Goal: Transaction & Acquisition: Purchase product/service

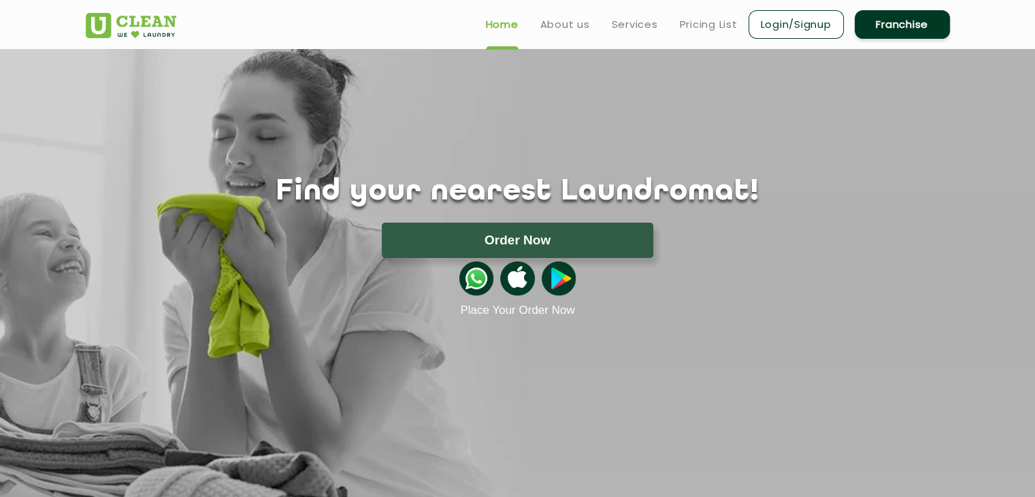
click at [829, 25] on link "Login/Signup" at bounding box center [796, 24] width 95 height 29
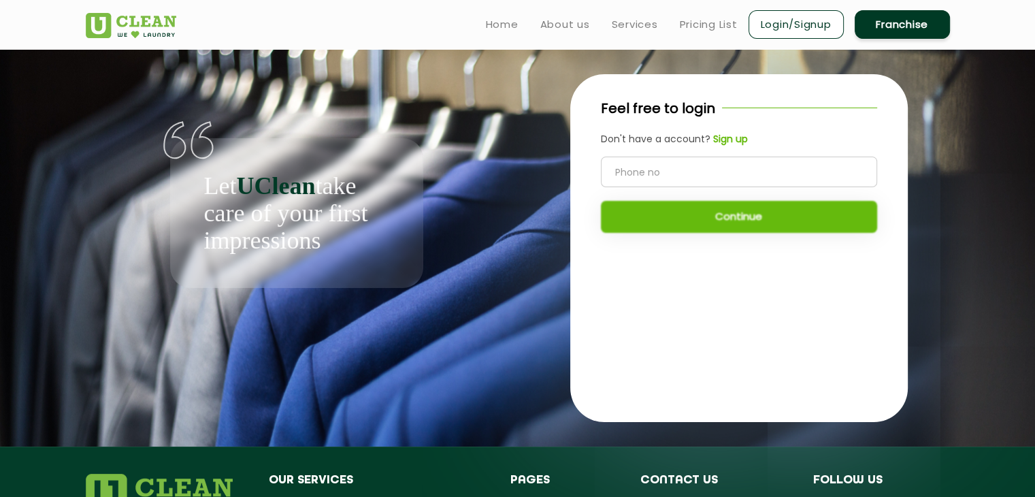
click at [725, 166] on input "tel" at bounding box center [739, 172] width 276 height 31
type input "8473064040"
click at [722, 229] on button "Continue" at bounding box center [739, 217] width 276 height 32
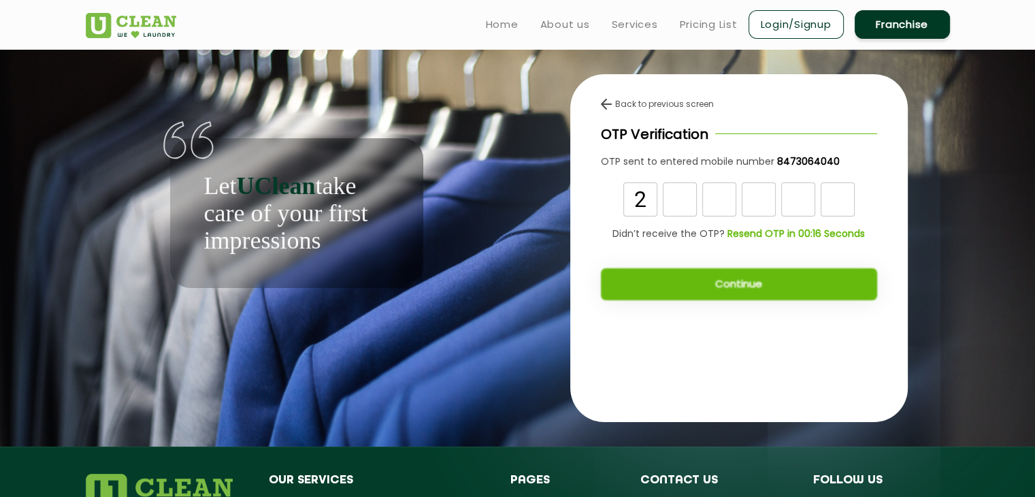
type input "2"
type input "1"
type input "8"
type input "3"
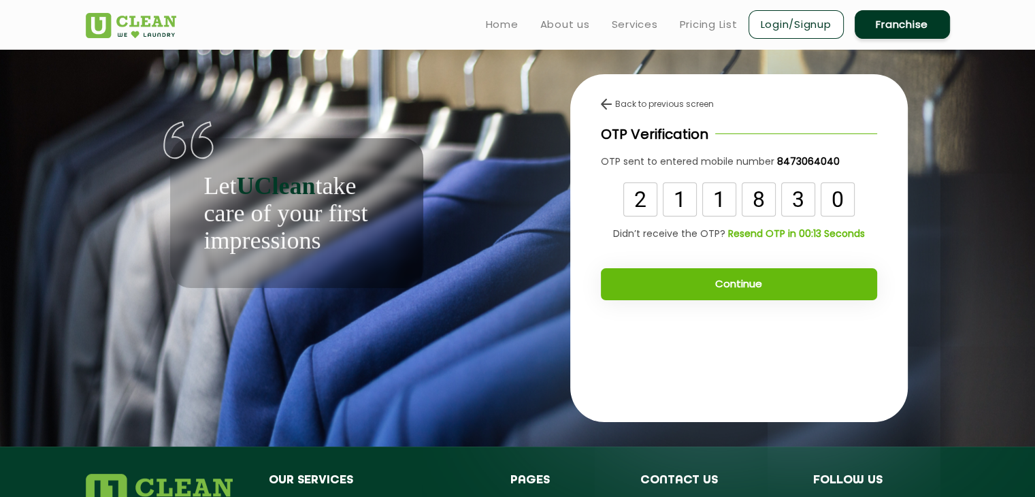
type input "0"
click at [743, 289] on button "Continue" at bounding box center [739, 284] width 276 height 32
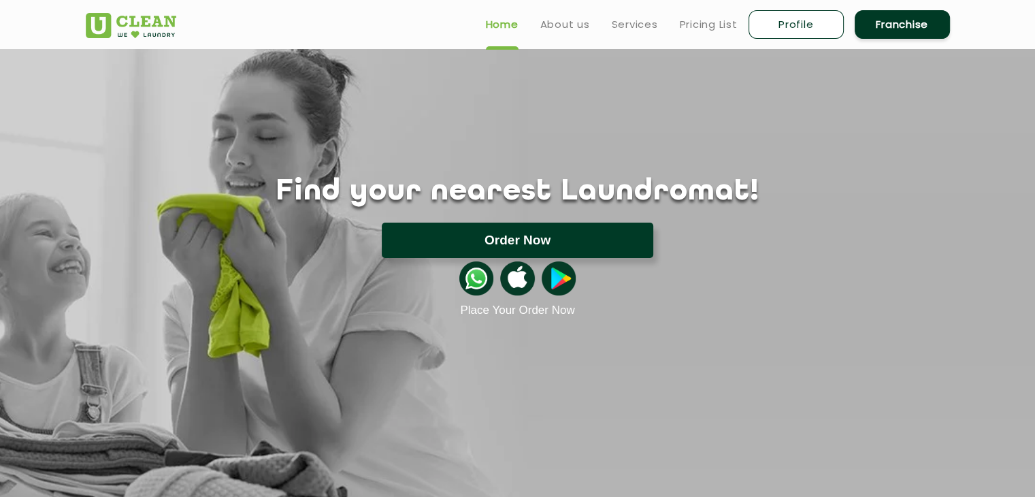
click at [497, 229] on button "Order Now" at bounding box center [518, 240] width 272 height 35
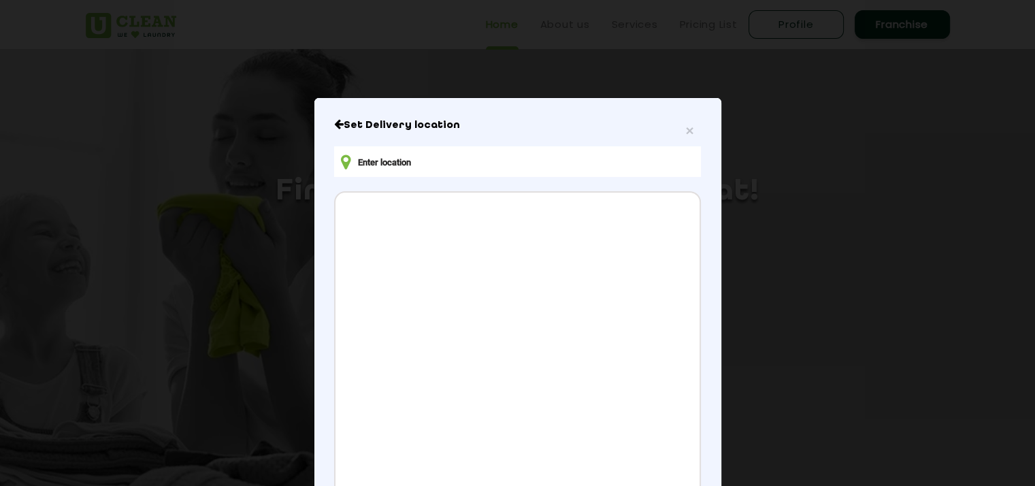
click at [414, 166] on input "text" at bounding box center [517, 161] width 366 height 31
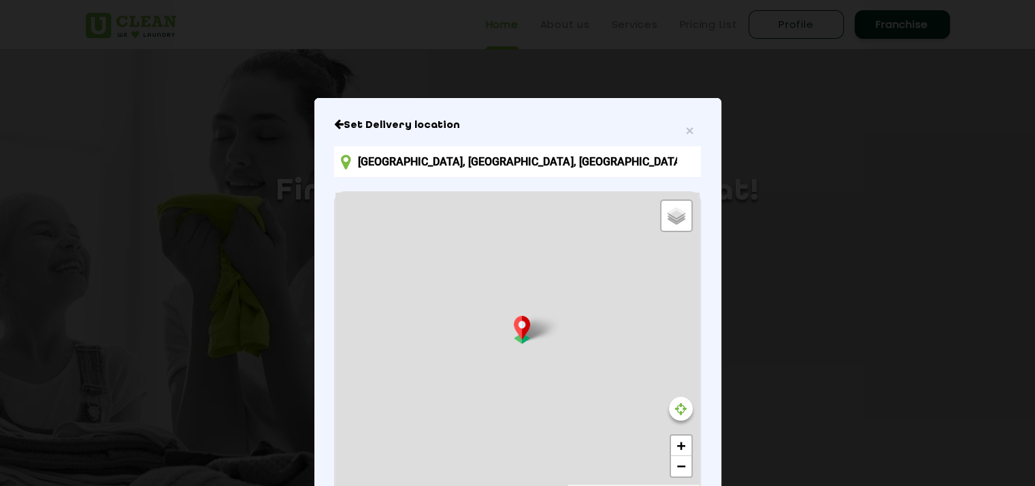
type input "5Q66+R34, Rupanagar Rd, Birubari, Guwahati, Assam 781032, India"
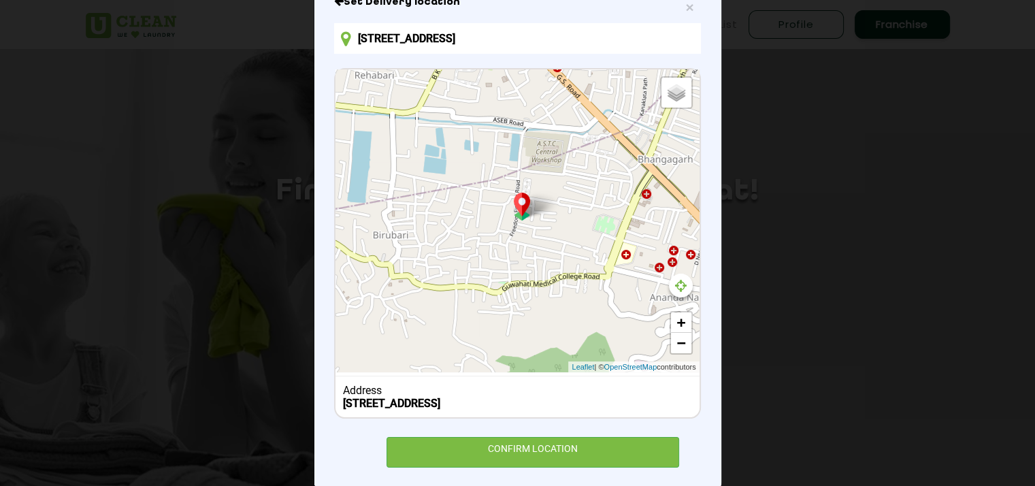
scroll to position [146, 0]
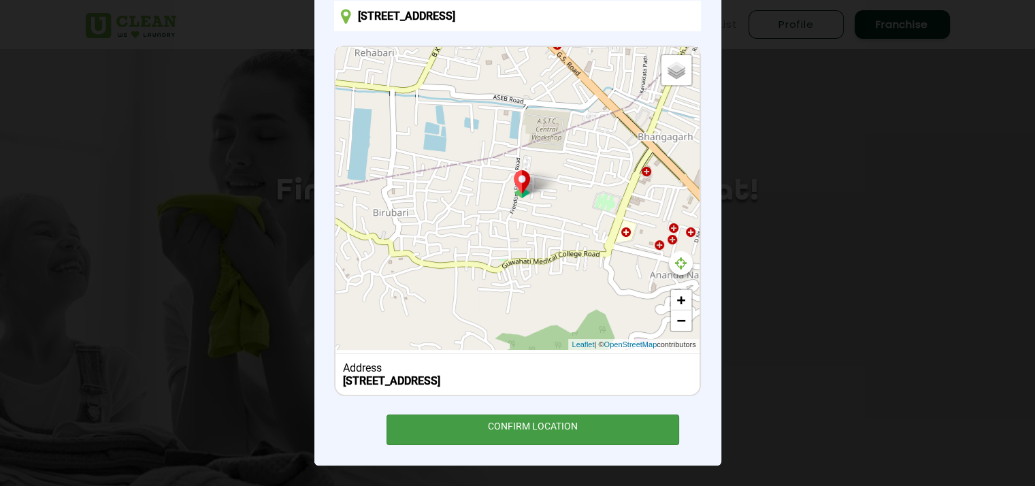
click at [587, 440] on div "CONFIRM LOCATION" at bounding box center [533, 430] width 293 height 31
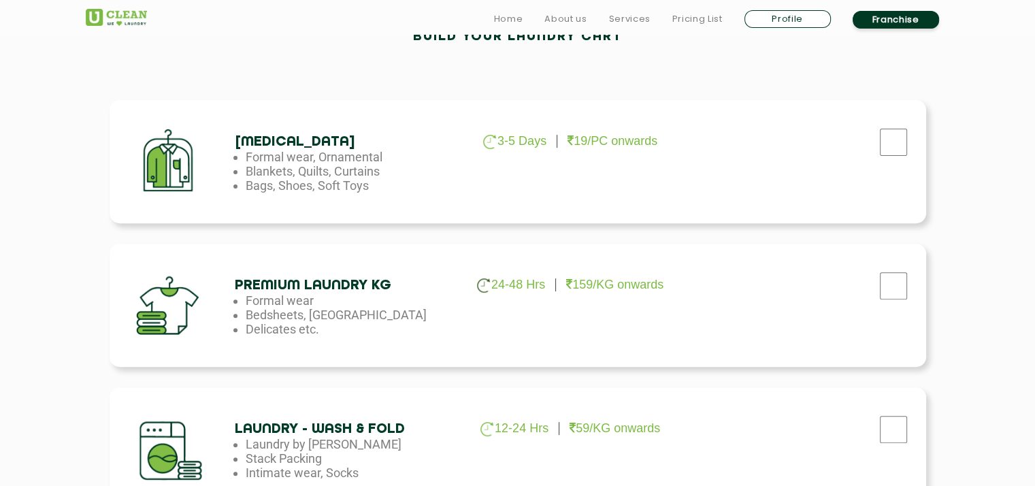
scroll to position [499, 0]
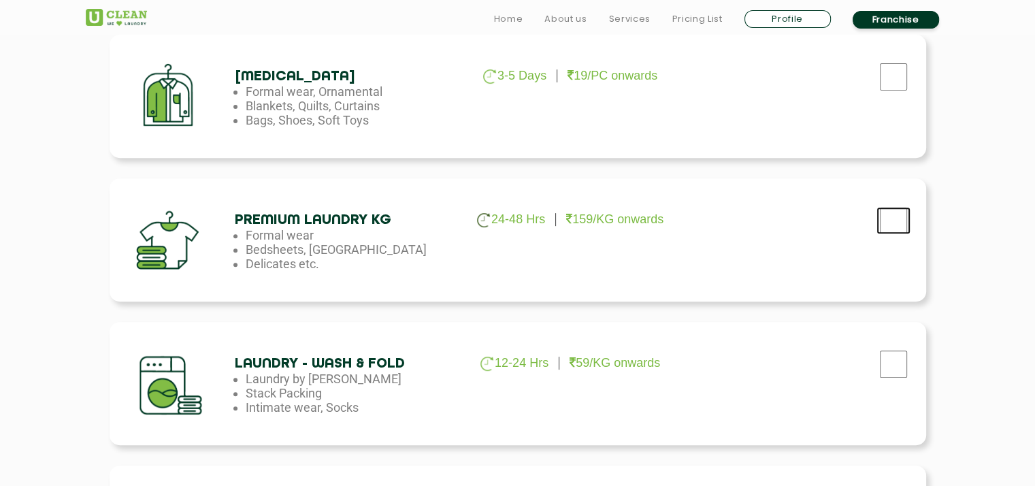
click at [890, 91] on input "checkbox" at bounding box center [894, 76] width 34 height 27
checkbox input "true"
click at [886, 91] on input "checkbox" at bounding box center [894, 76] width 34 height 27
click at [893, 91] on input "checkbox" at bounding box center [894, 76] width 34 height 27
checkbox input "false"
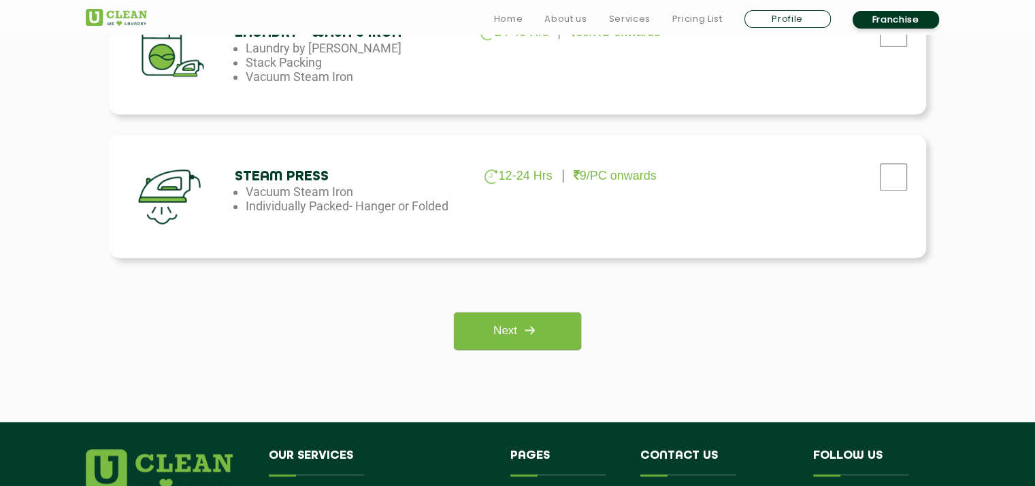
scroll to position [975, 0]
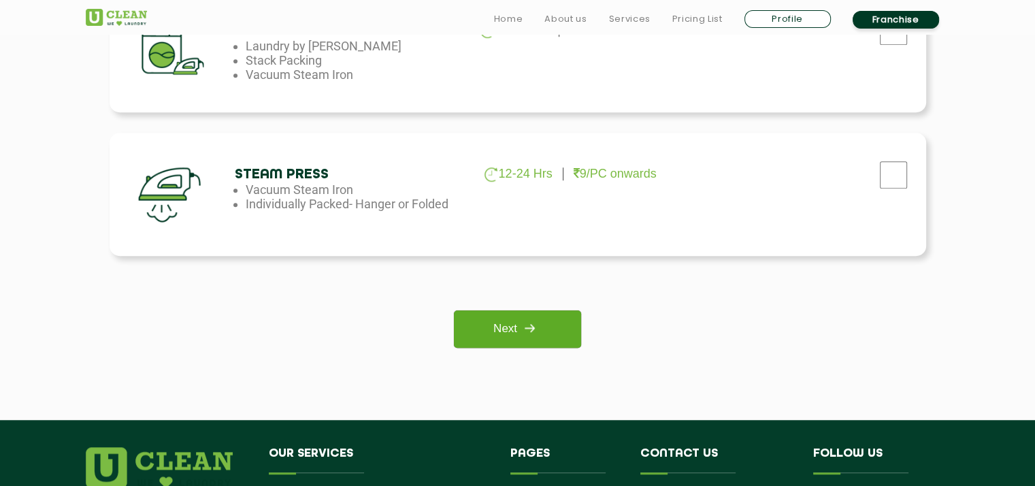
click at [495, 319] on link "Next" at bounding box center [517, 328] width 127 height 37
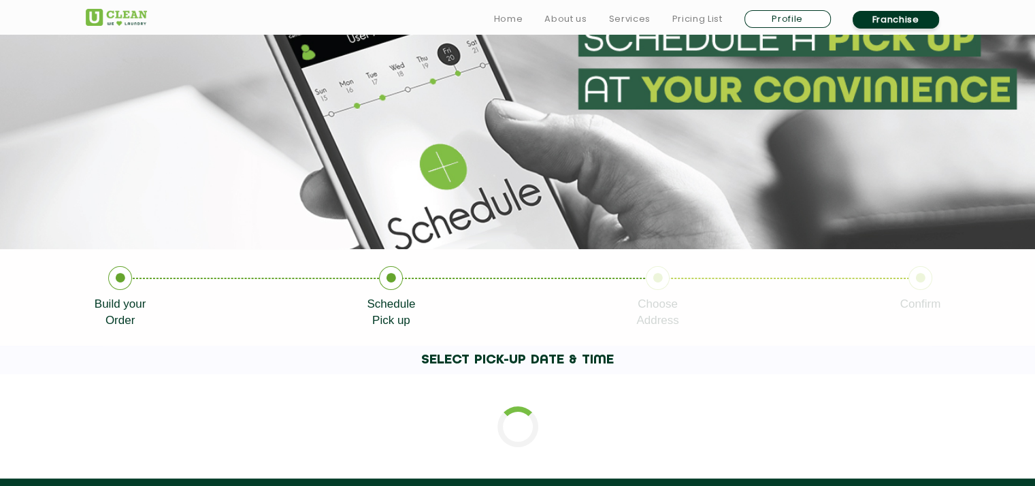
scroll to position [181, 0]
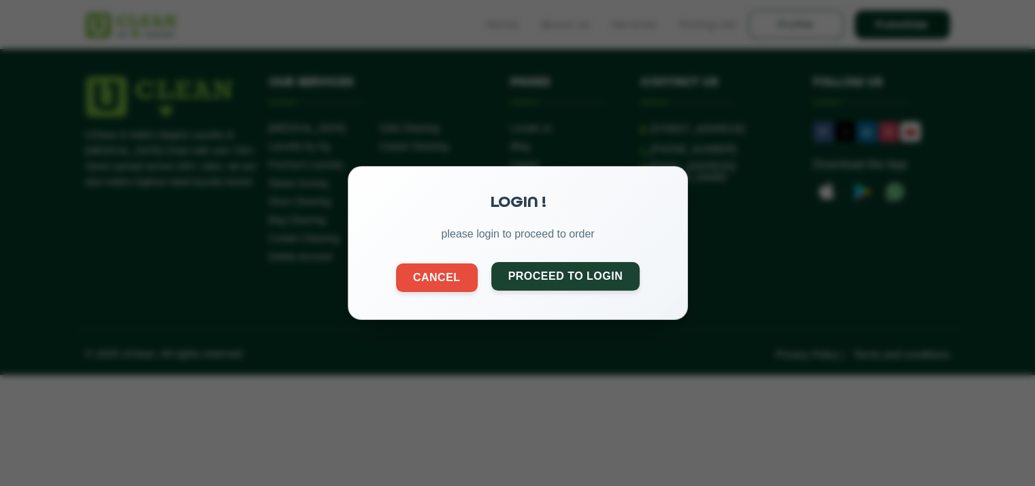
click at [570, 280] on button "Proceed to Login" at bounding box center [565, 276] width 149 height 29
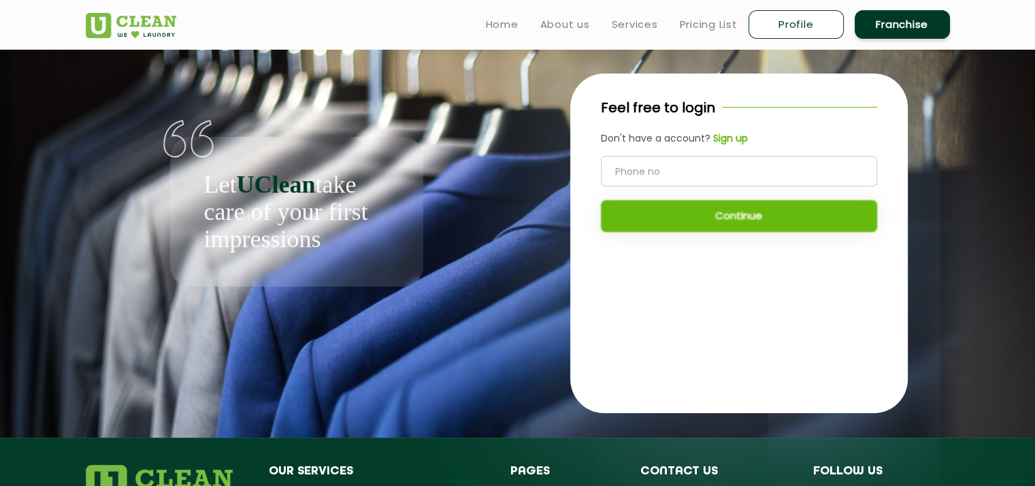
click at [645, 172] on input "tel" at bounding box center [739, 171] width 276 height 31
type input "8473064040"
click at [621, 211] on button "Continue" at bounding box center [739, 216] width 276 height 32
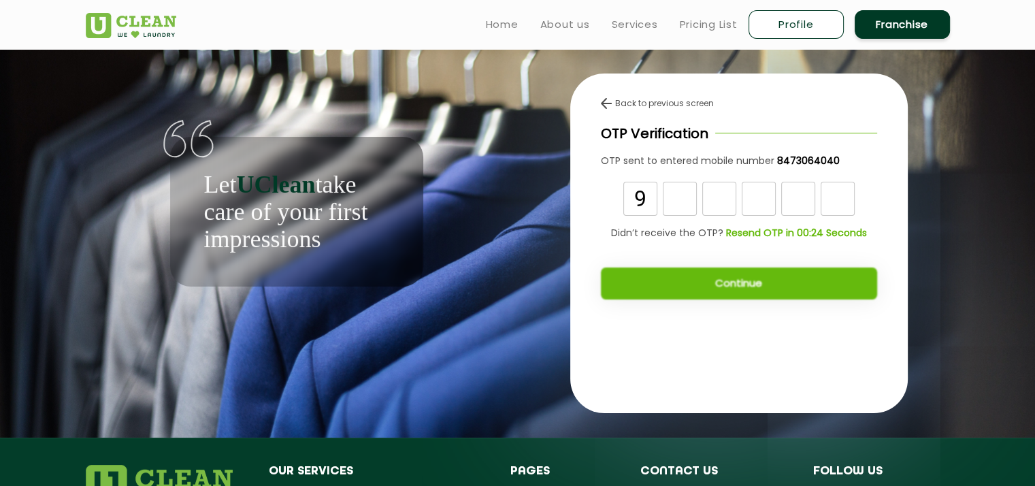
type input "9"
type input "8"
type input "9"
type input "3"
type input "1"
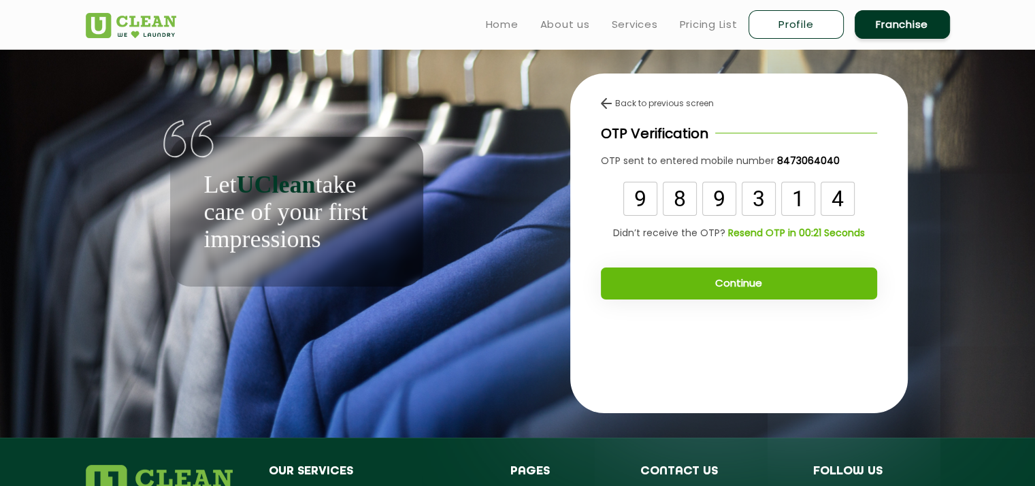
type input "4"
click at [726, 273] on button "Continue" at bounding box center [739, 284] width 276 height 32
click at [722, 287] on button "Continue" at bounding box center [739, 284] width 276 height 32
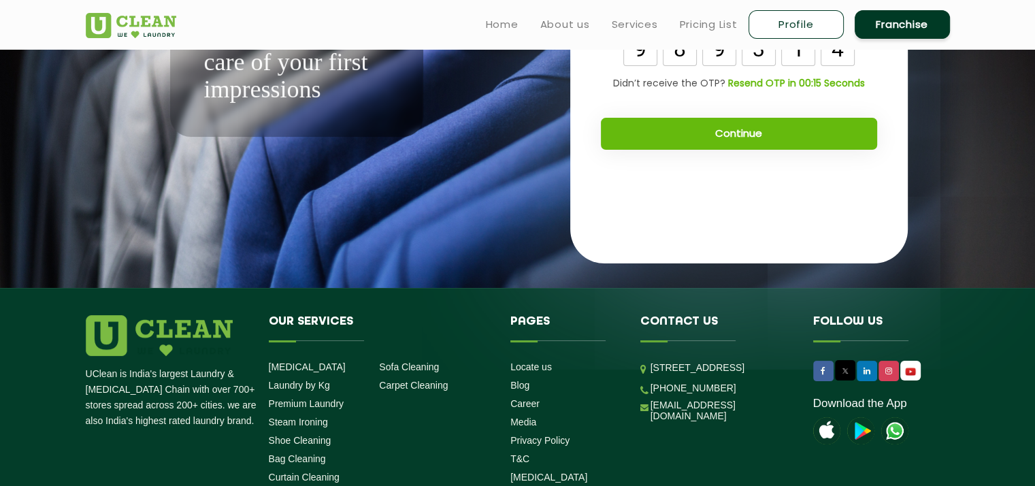
scroll to position [106, 0]
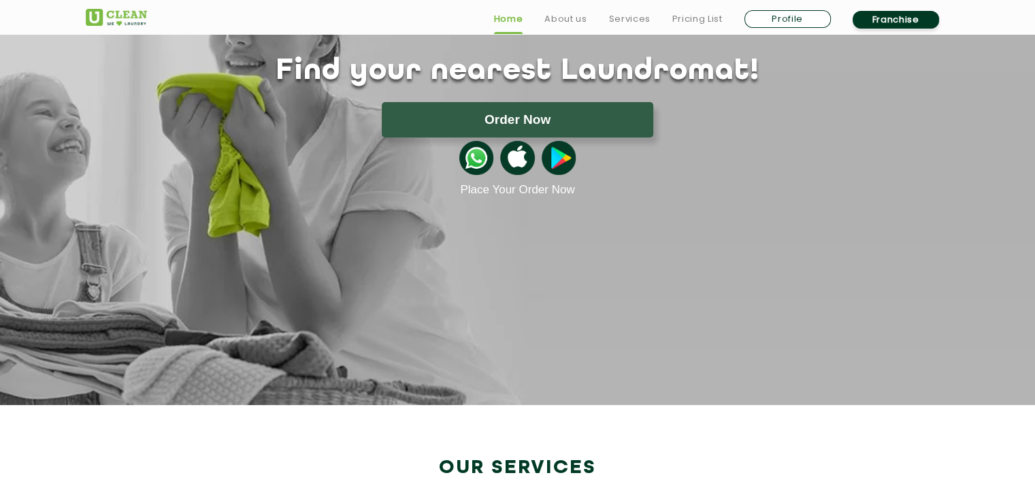
scroll to position [158, 0]
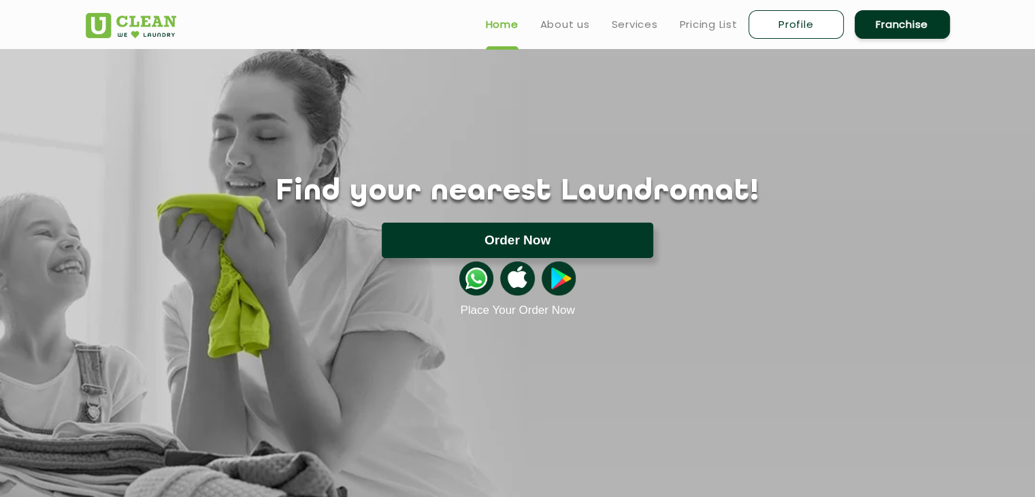
click at [579, 240] on button "Order Now" at bounding box center [518, 240] width 272 height 35
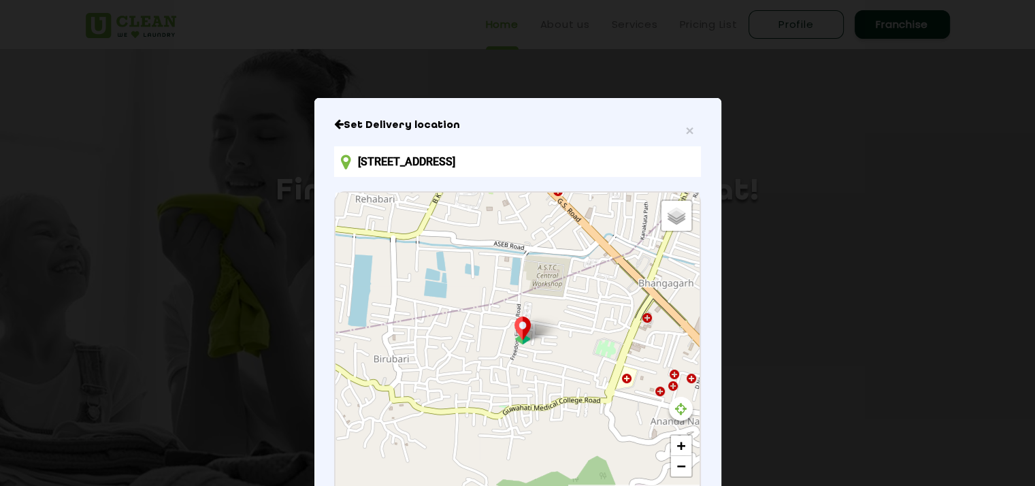
click at [441, 163] on input "5Q66+R34, Rupanagar Rd, Birubari, Guwahati, Assam 781032, India" at bounding box center [517, 161] width 366 height 31
click at [693, 135] on div "Set Delivery location 5Q66+R34, Rupanagar Rd, Birubari, Guwahati, Assam 781032,…" at bounding box center [517, 354] width 366 height 472
click at [687, 130] on span "×" at bounding box center [689, 131] width 8 height 16
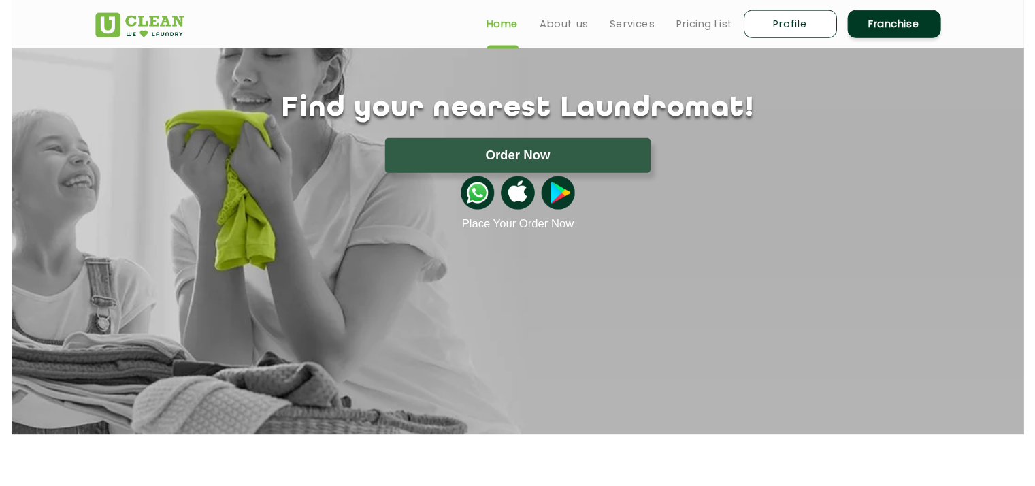
scroll to position [45, 0]
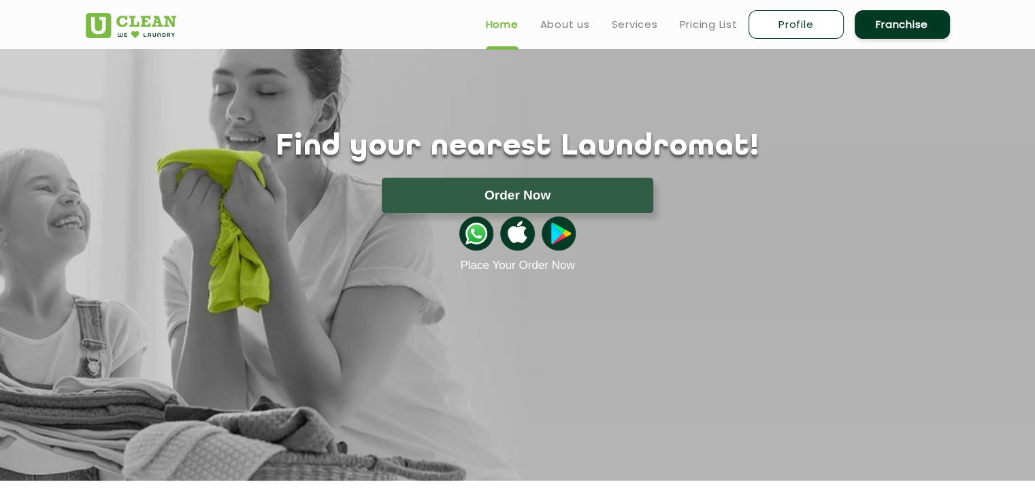
click at [545, 169] on div "Find your nearest Laundromat! Please select the location Order Now Place Your O…" at bounding box center [518, 201] width 885 height 142
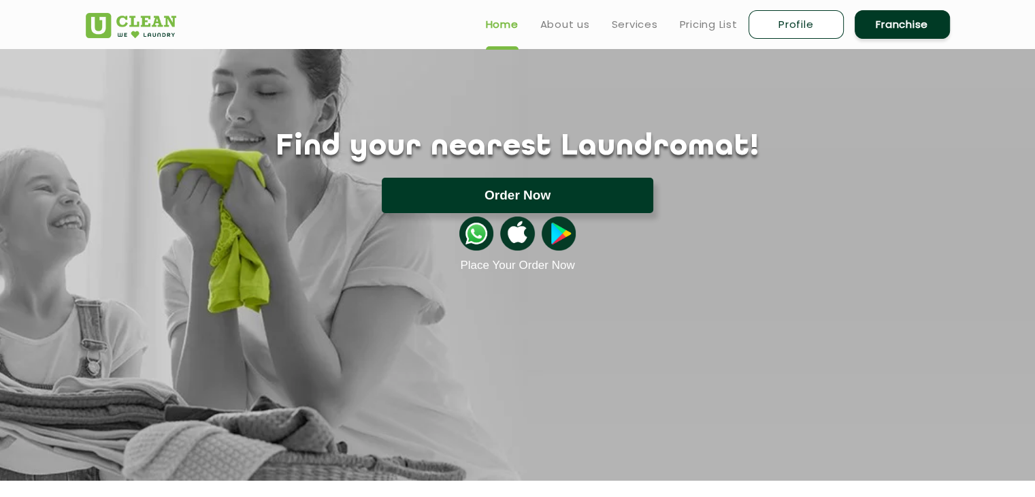
click at [544, 183] on button "Order Now" at bounding box center [518, 195] width 272 height 35
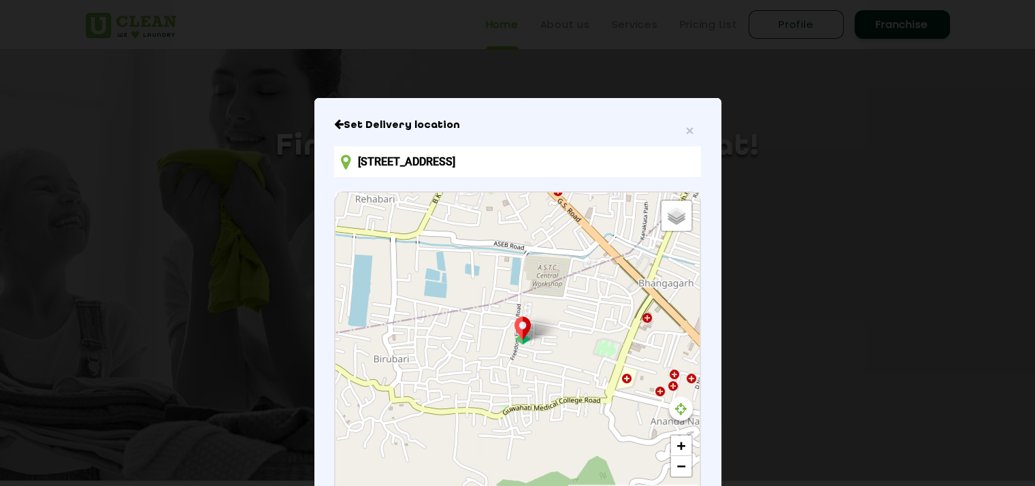
scroll to position [0, 0]
drag, startPoint x: 678, startPoint y: 161, endPoint x: 336, endPoint y: 169, distance: 341.8
click at [336, 169] on div "5Q66+R34, Rupanagar Rd, Birubari, Guwahati, Assam 781032, India" at bounding box center [517, 161] width 366 height 31
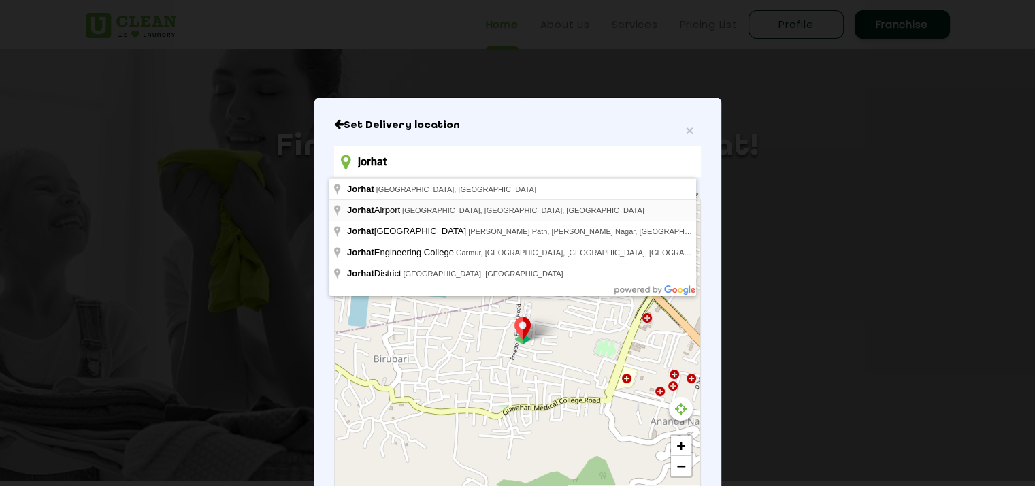
type input "Jorhat Airport, Airport Road, Jorhat, Assam, India"
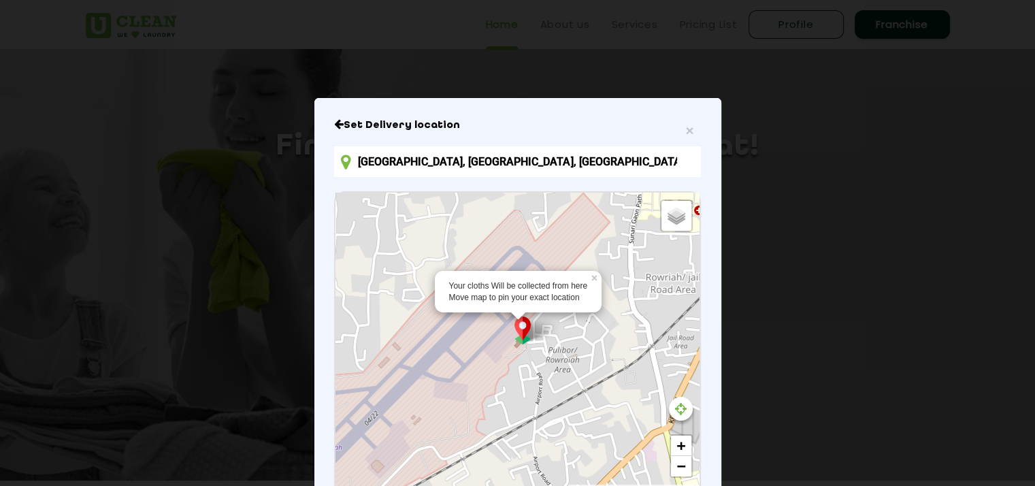
scroll to position [10, 0]
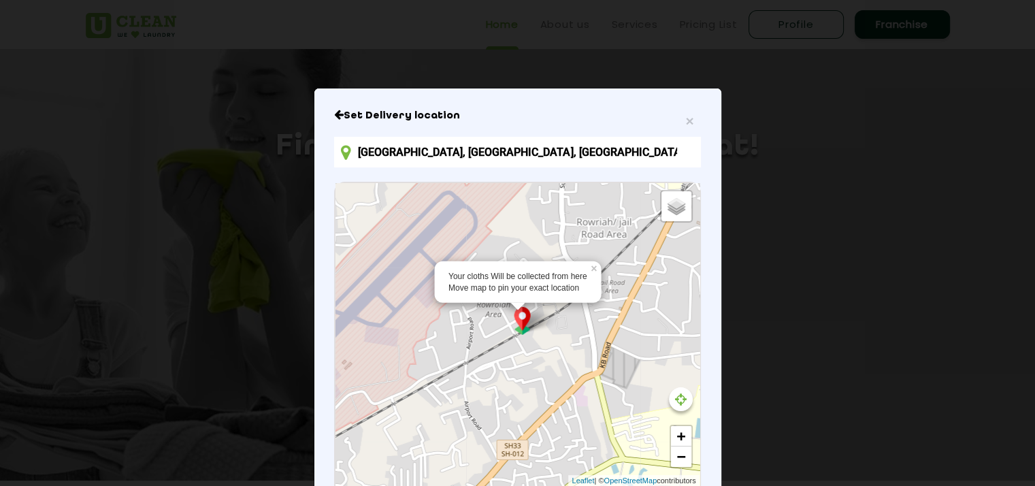
drag, startPoint x: 538, startPoint y: 320, endPoint x: 468, endPoint y: 272, distance: 84.6
click at [468, 272] on div "Your cloths Will be collected from here Move map to pin your exact location × D…" at bounding box center [517, 334] width 363 height 303
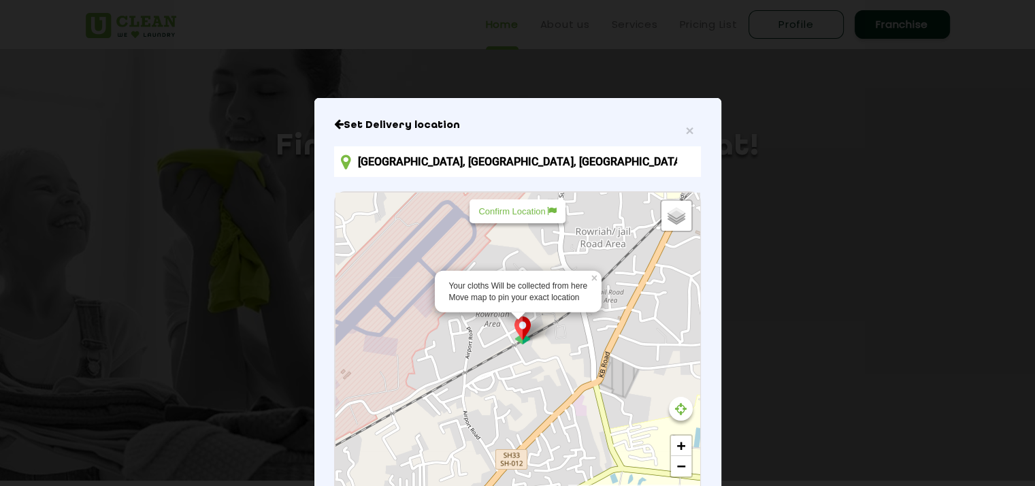
scroll to position [0, 0]
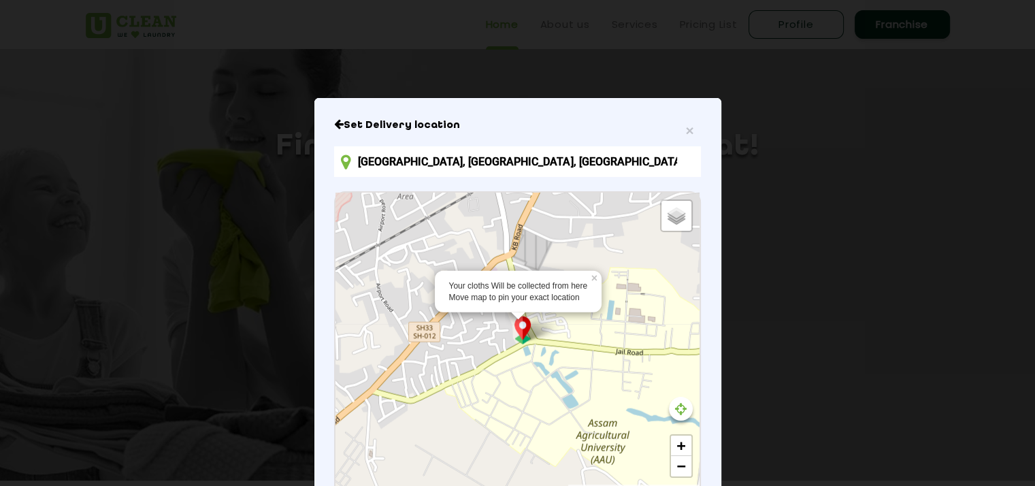
drag, startPoint x: 536, startPoint y: 371, endPoint x: 449, endPoint y: 240, distance: 157.1
click at [449, 240] on div "Your cloths Will be collected from here Move map to pin your exact location × D…" at bounding box center [517, 344] width 363 height 303
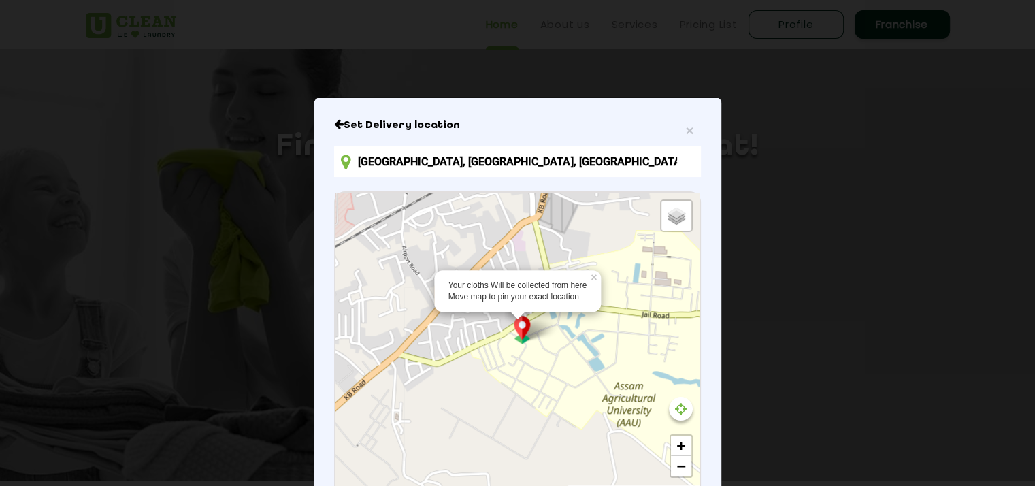
drag, startPoint x: 501, startPoint y: 347, endPoint x: 526, endPoint y: 309, distance: 45.3
click at [526, 309] on div "Your cloths Will be collected from here Move map to pin your exact location × D…" at bounding box center [517, 344] width 363 height 303
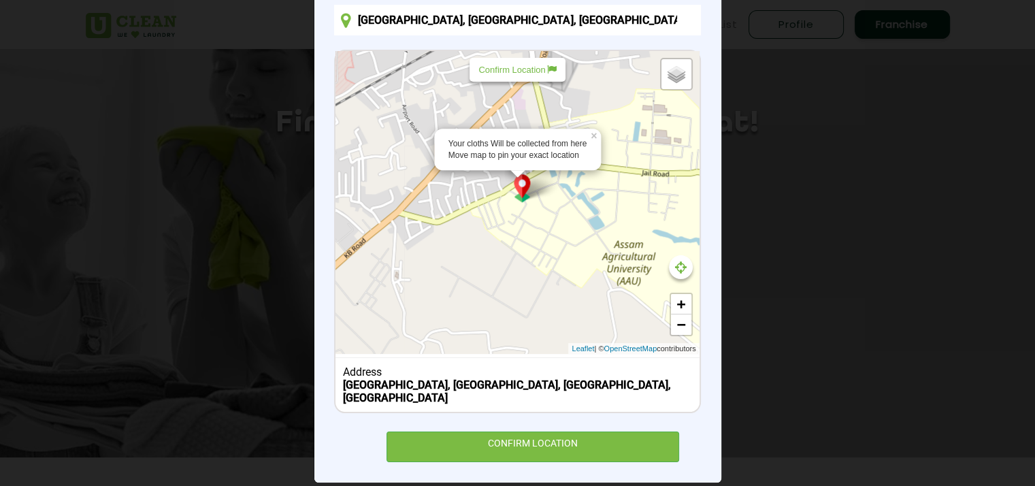
scroll to position [146, 0]
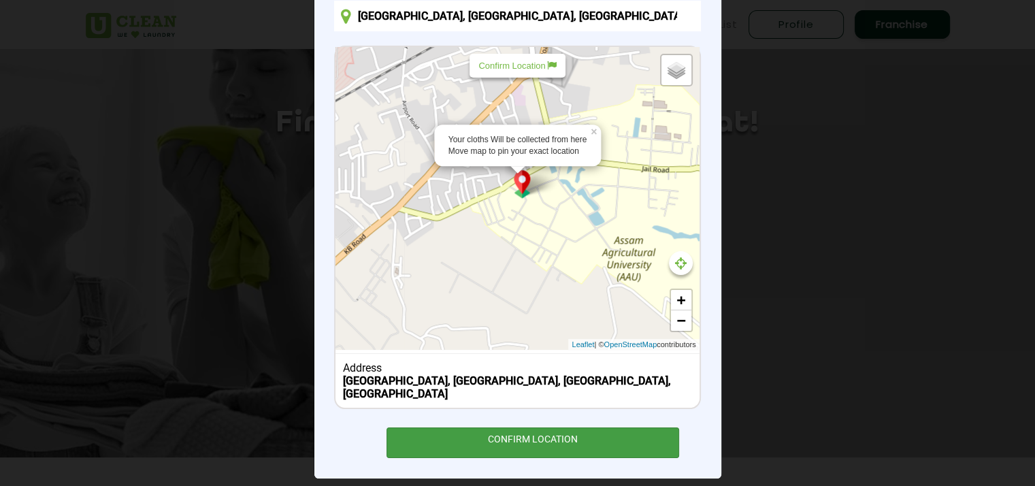
click at [594, 427] on div "CONFIRM LOCATION" at bounding box center [533, 442] width 293 height 31
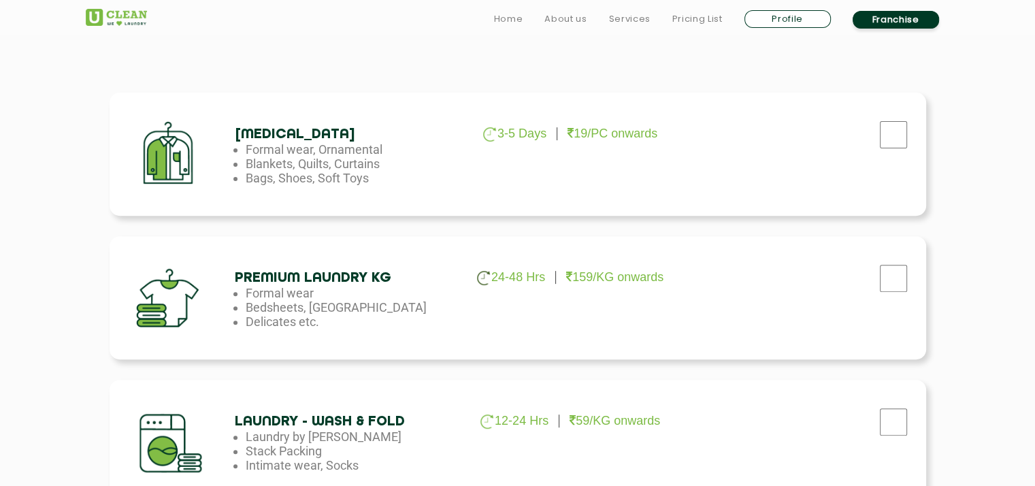
scroll to position [447, 0]
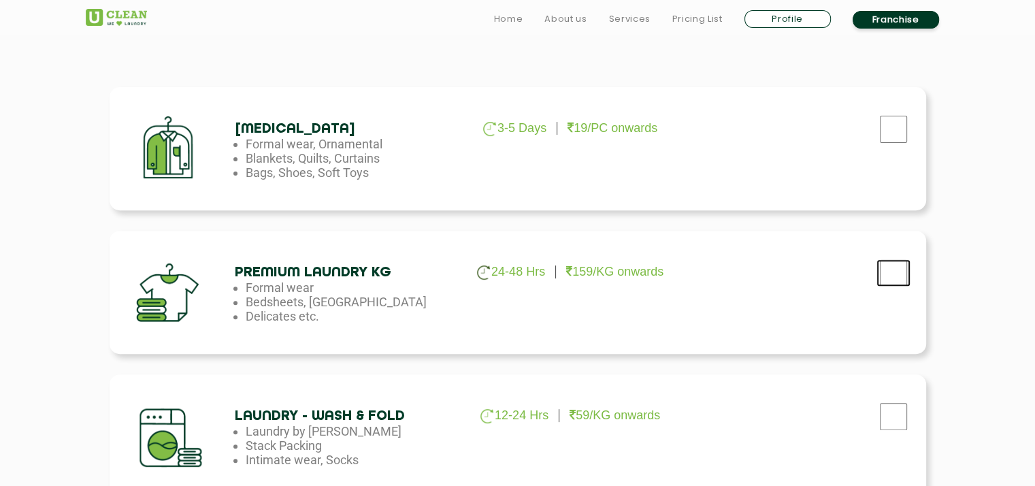
click at [884, 143] on input "checkbox" at bounding box center [894, 129] width 34 height 27
checkbox input "true"
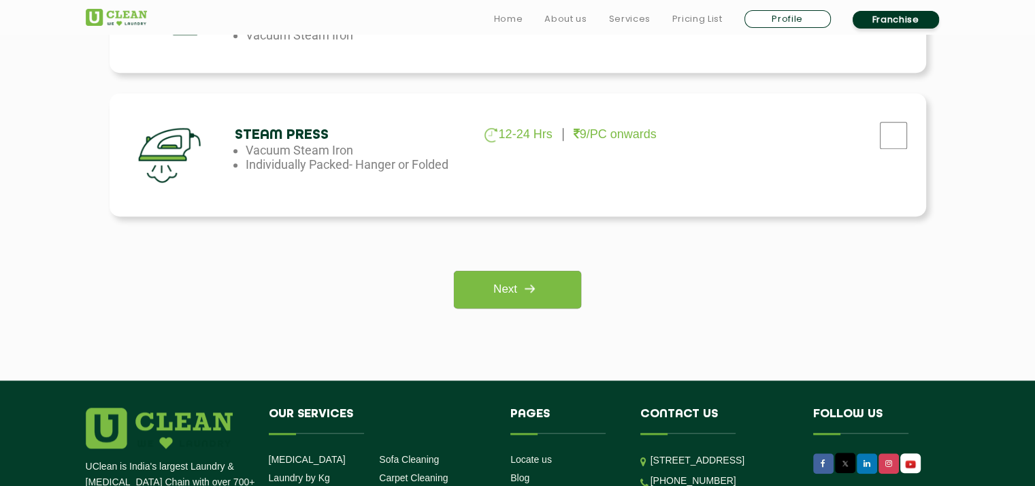
scroll to position [1037, 0]
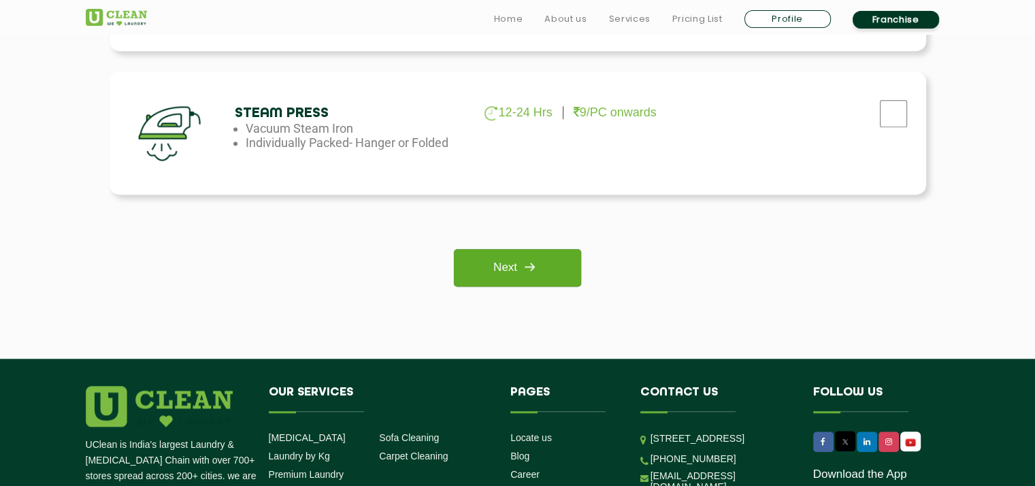
click at [519, 253] on link "Next" at bounding box center [517, 267] width 127 height 37
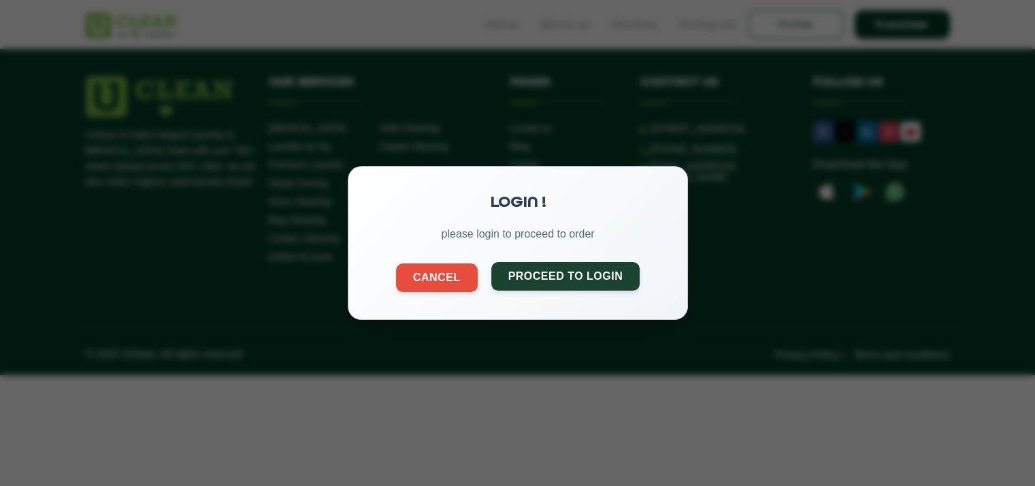
click at [518, 272] on button "Proceed to Login" at bounding box center [565, 276] width 149 height 29
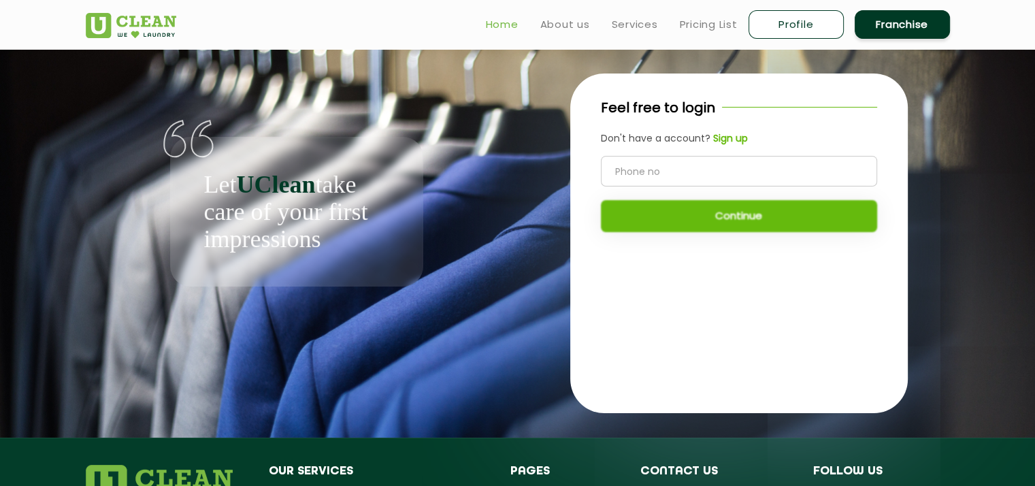
click at [505, 31] on link "Home" at bounding box center [502, 24] width 33 height 16
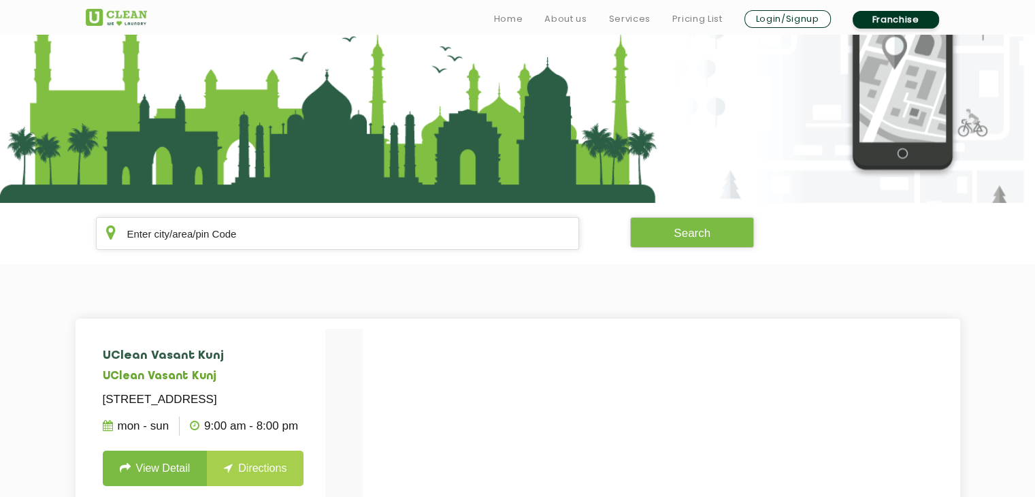
scroll to position [113, 0]
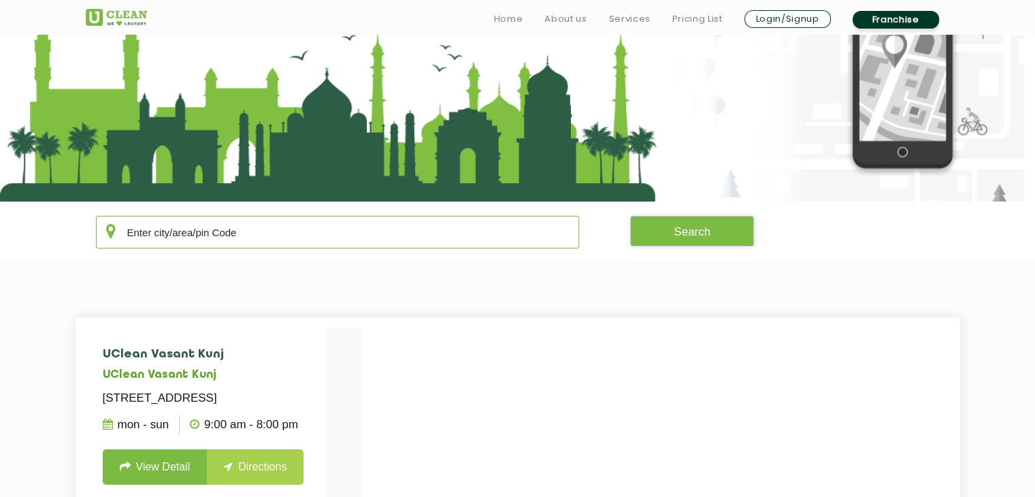
click at [316, 222] on input "text" at bounding box center [338, 232] width 484 height 33
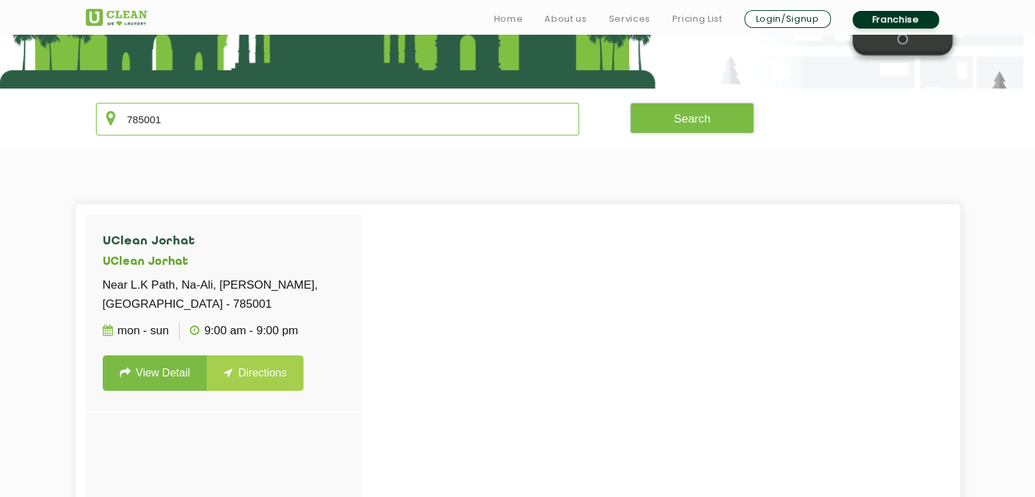
scroll to position [227, 0]
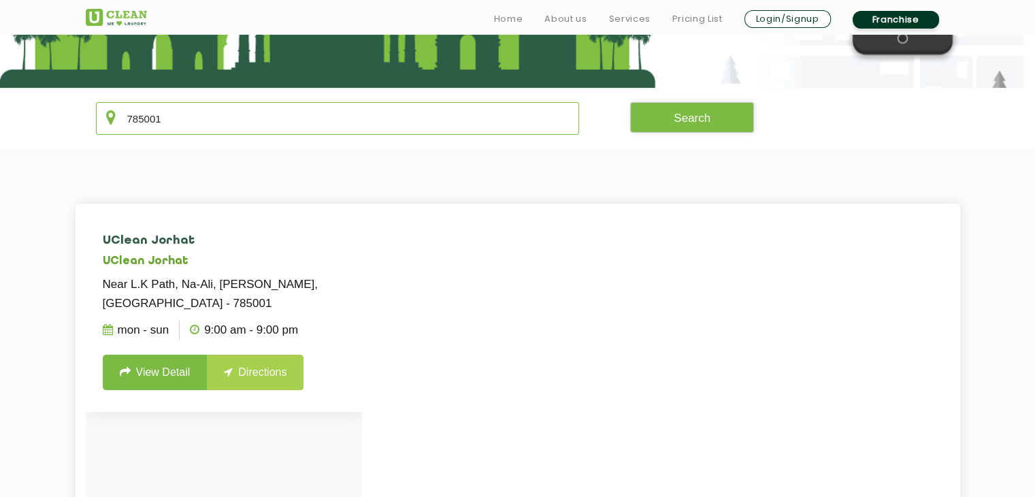
type input "785001"
click at [159, 364] on link "View Detail" at bounding box center [155, 372] width 105 height 35
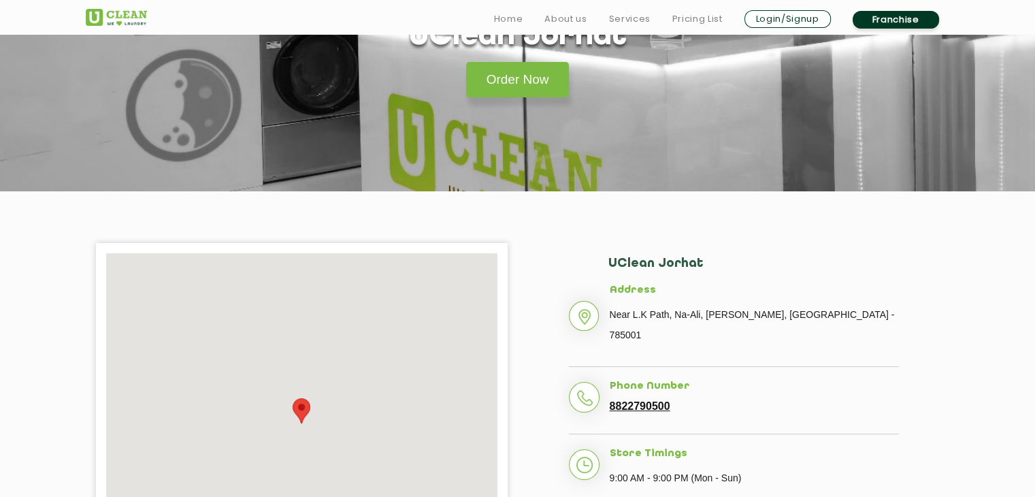
scroll to position [136, 0]
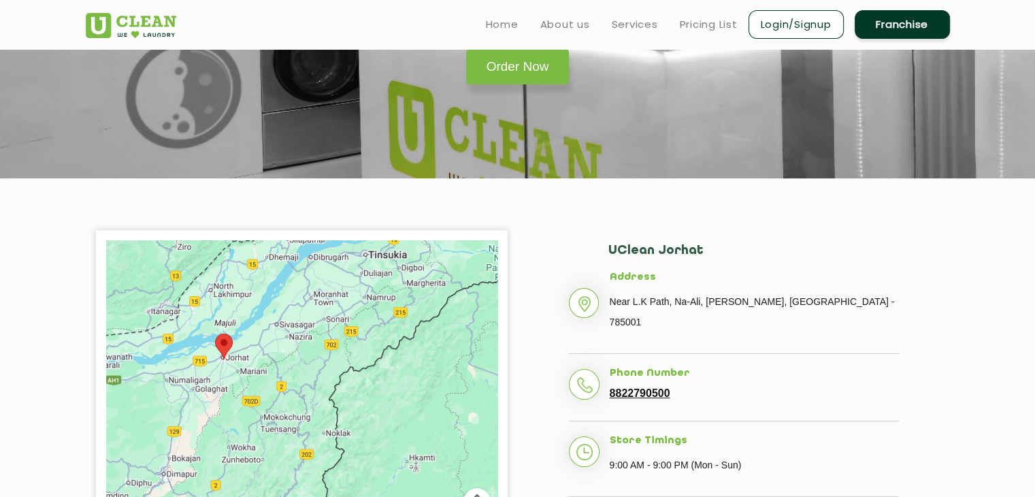
drag, startPoint x: 368, startPoint y: 311, endPoint x: 425, endPoint y: 440, distance: 140.8
click at [425, 440] on div at bounding box center [301, 410] width 391 height 340
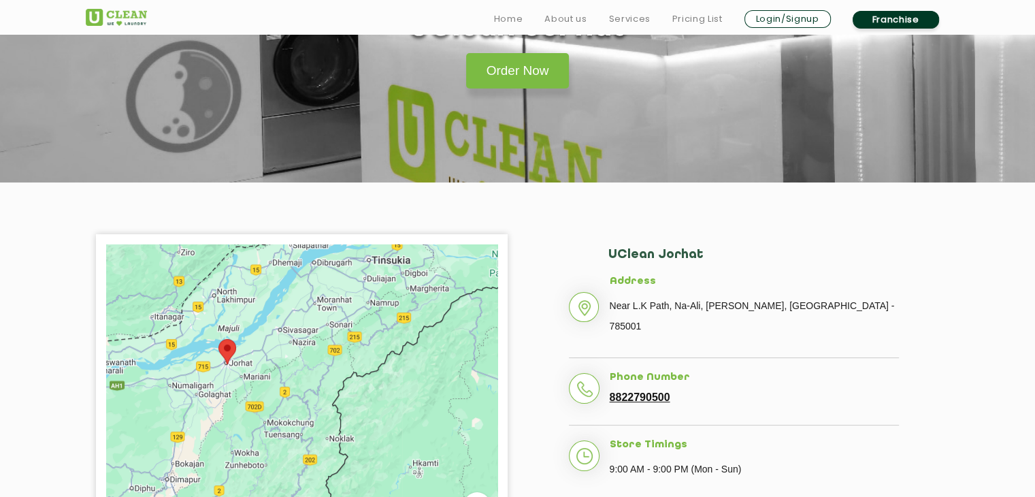
scroll to position [159, 0]
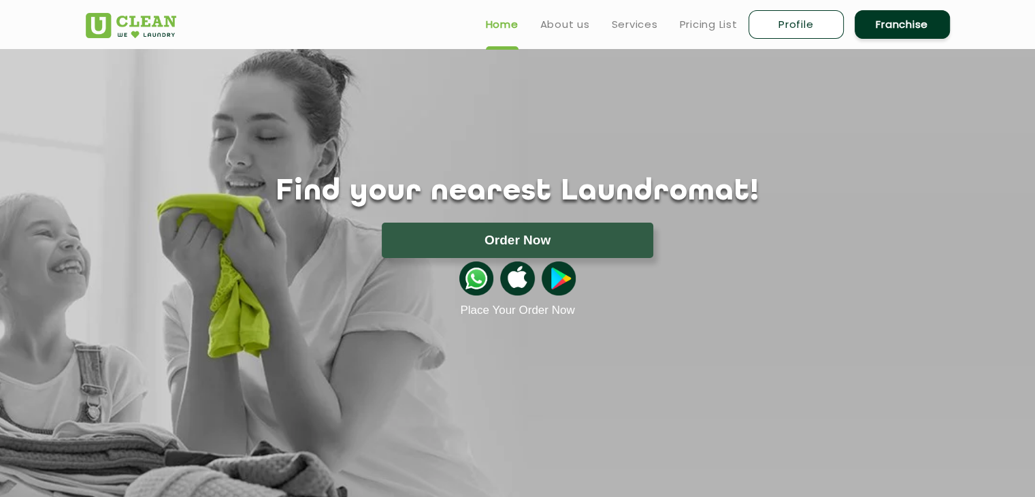
click at [606, 201] on h1 "Find your nearest Laundromat!" at bounding box center [518, 192] width 885 height 34
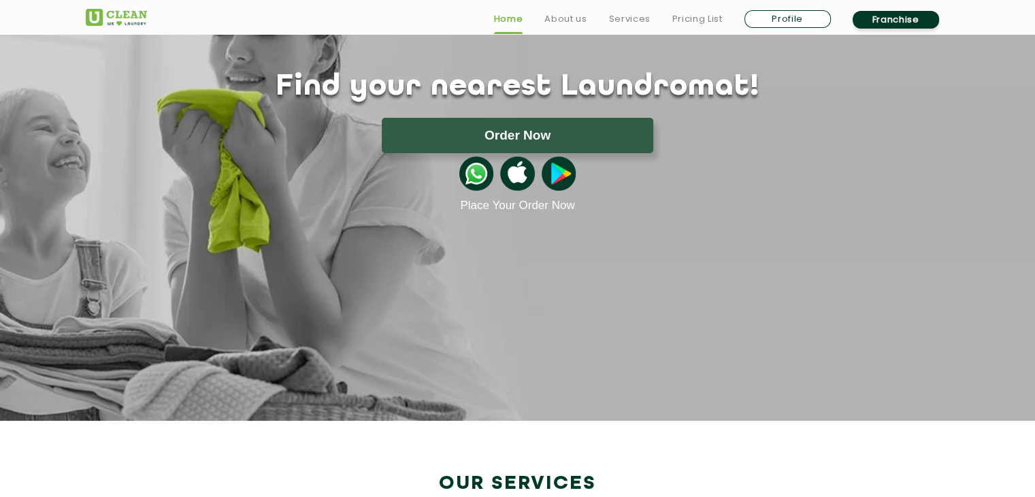
scroll to position [113, 0]
